Goal: Transaction & Acquisition: Purchase product/service

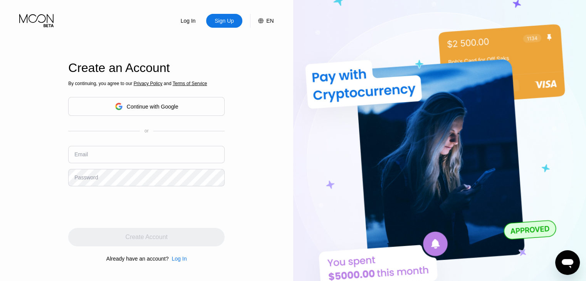
click at [159, 151] on input "text" at bounding box center [146, 154] width 156 height 17
paste input "[EMAIL_ADDRESS][DOMAIN_NAME]"
type input "[EMAIL_ADDRESS][DOMAIN_NAME]"
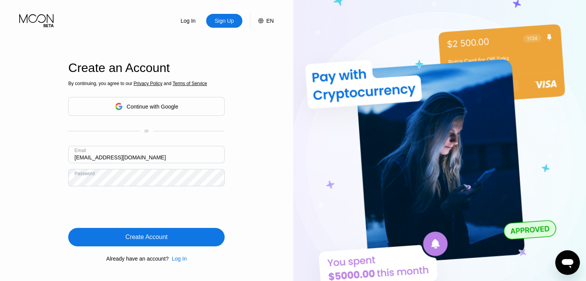
click at [172, 232] on div "Create Account" at bounding box center [146, 237] width 156 height 19
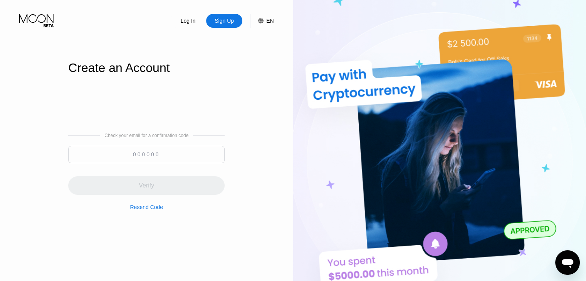
click at [165, 154] on input at bounding box center [146, 154] width 156 height 17
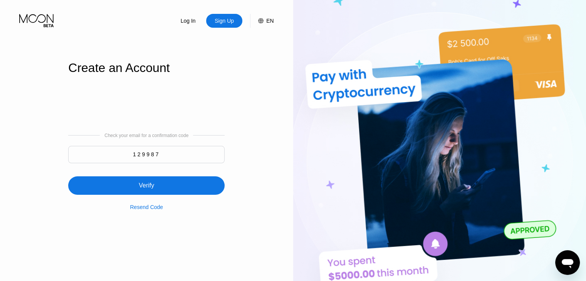
type input "129987"
click at [170, 190] on div "Verify" at bounding box center [146, 186] width 156 height 19
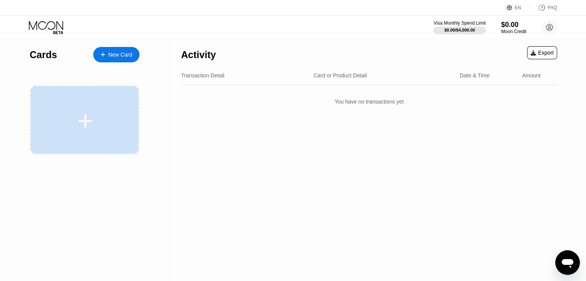
click at [88, 116] on icon at bounding box center [85, 121] width 15 height 17
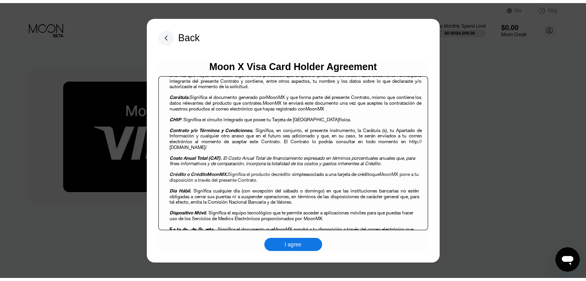
scroll to position [321, 0]
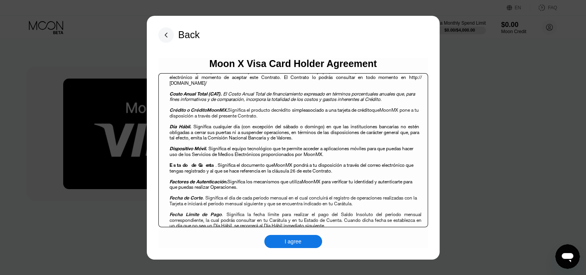
click at [317, 241] on div "I agree" at bounding box center [293, 241] width 58 height 13
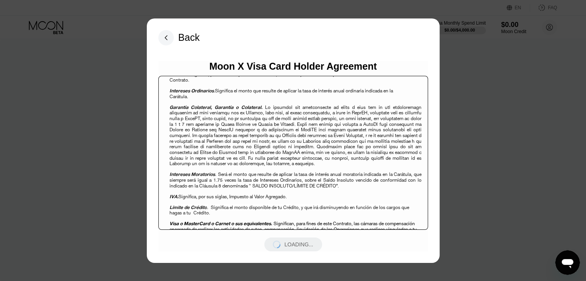
scroll to position [385, 0]
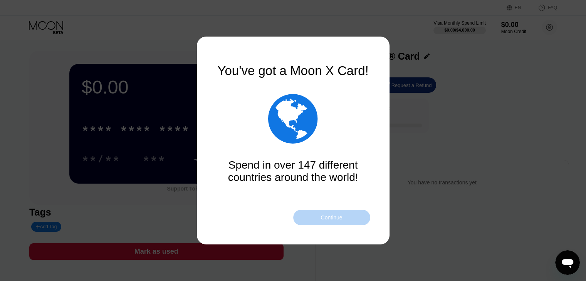
click at [317, 219] on div "Continue" at bounding box center [331, 217] width 77 height 15
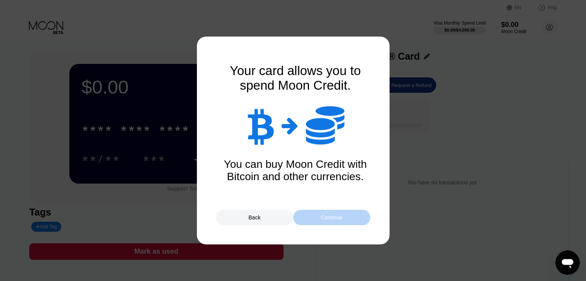
click at [317, 219] on div "Continue" at bounding box center [331, 217] width 77 height 15
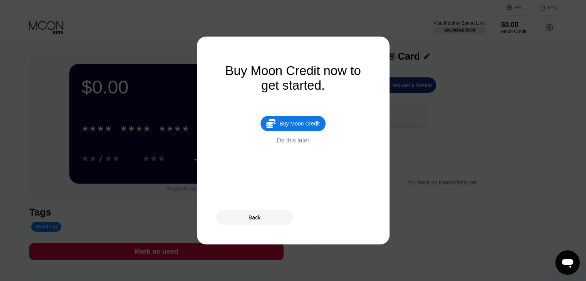
click at [292, 144] on div "Do this later" at bounding box center [293, 140] width 33 height 7
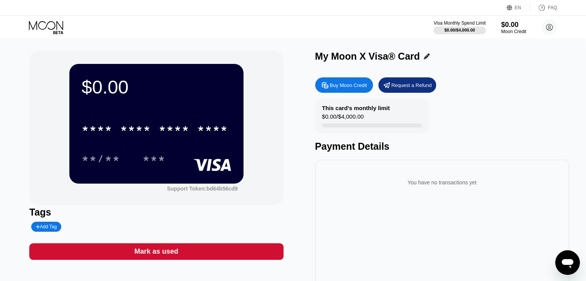
click at [45, 227] on div "Add Tag" at bounding box center [46, 226] width 21 height 5
type input "Thawzin"
click at [99, 226] on icon at bounding box center [101, 227] width 4 height 5
click at [197, 215] on div "Tags" at bounding box center [156, 212] width 254 height 11
click at [358, 82] on div "Buy Moon Credit" at bounding box center [344, 84] width 58 height 15
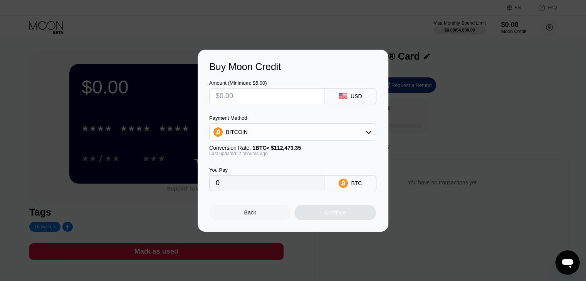
click at [269, 94] on input "text" at bounding box center [267, 96] width 102 height 15
click at [342, 135] on div "BITCOIN" at bounding box center [293, 132] width 166 height 15
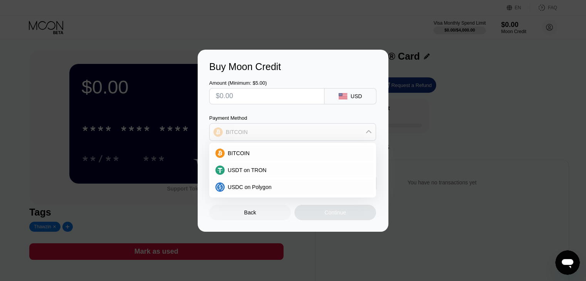
click at [342, 135] on div "BITCOIN" at bounding box center [293, 132] width 166 height 15
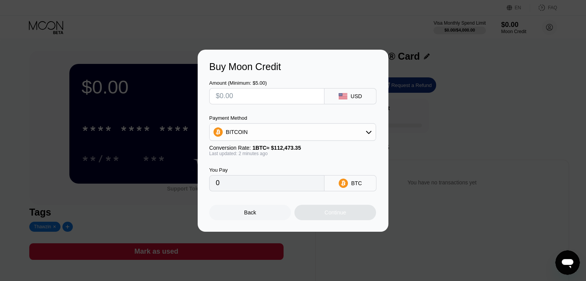
click at [247, 94] on input "text" at bounding box center [267, 96] width 102 height 15
type input "$5"
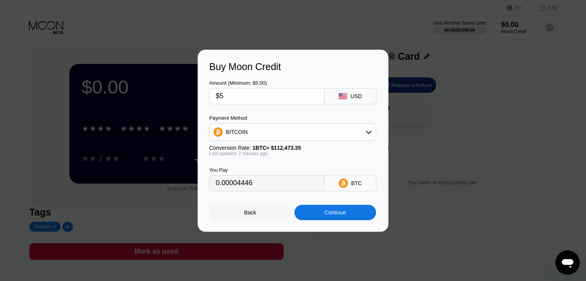
type input "0.00004446"
type input "$5"
click at [332, 216] on div "Continue" at bounding box center [336, 213] width 22 height 6
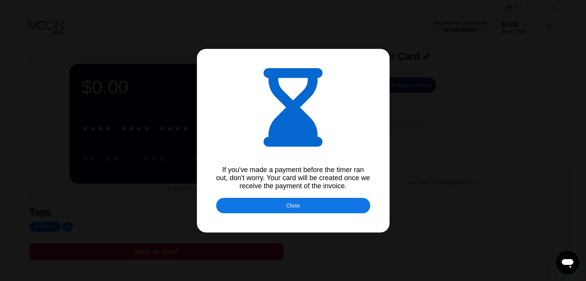
click at [315, 211] on div "Close" at bounding box center [293, 205] width 154 height 15
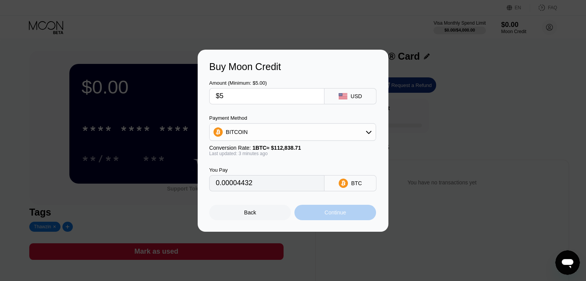
click at [332, 216] on div "Continue" at bounding box center [336, 213] width 22 height 6
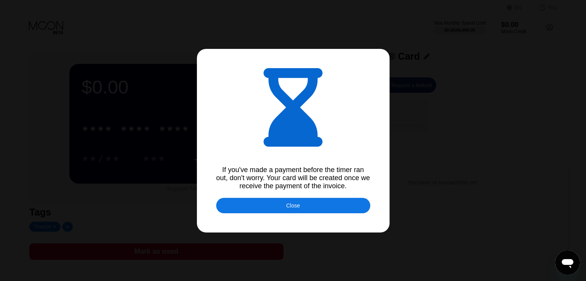
type input "0.00004431"
click at [309, 206] on div "Close" at bounding box center [293, 205] width 154 height 15
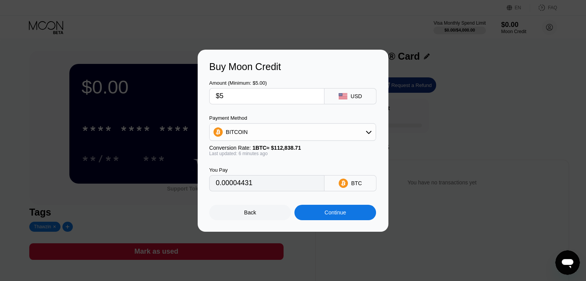
click at [451, 188] on div "Buy Moon Credit Amount (Minimum: $5.00) $5 USD Payment Method BITCOIN Conversio…" at bounding box center [293, 141] width 586 height 182
click at [242, 212] on div "Back" at bounding box center [250, 212] width 82 height 15
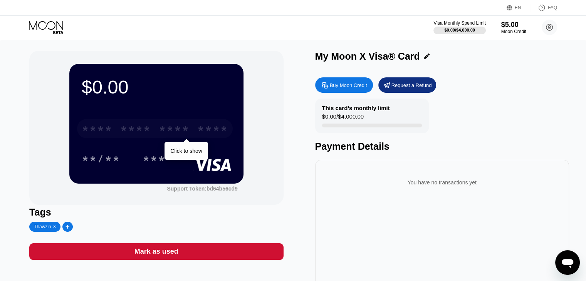
click at [191, 135] on div "* * * * * * * * * * * * ****" at bounding box center [155, 128] width 156 height 19
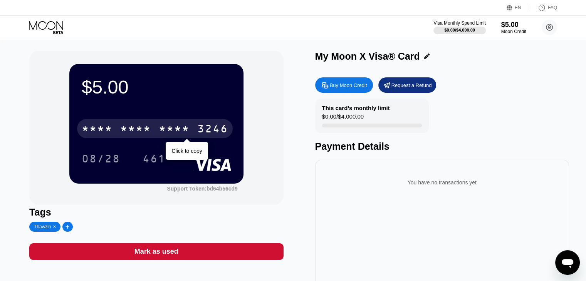
click at [191, 135] on div "* * * * * * * * * * * * 3246" at bounding box center [155, 128] width 156 height 19
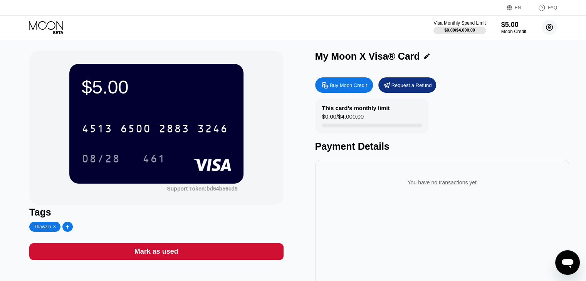
click at [548, 30] on icon at bounding box center [550, 27] width 7 height 7
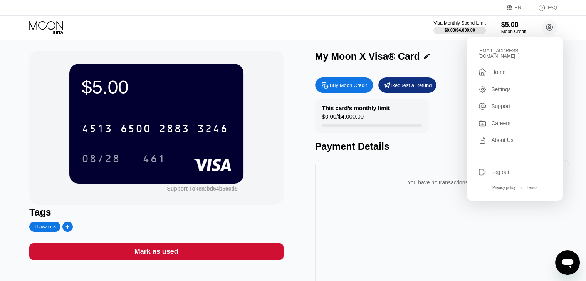
click at [500, 169] on div "Log out" at bounding box center [500, 172] width 18 height 6
